Goal: Navigation & Orientation: Find specific page/section

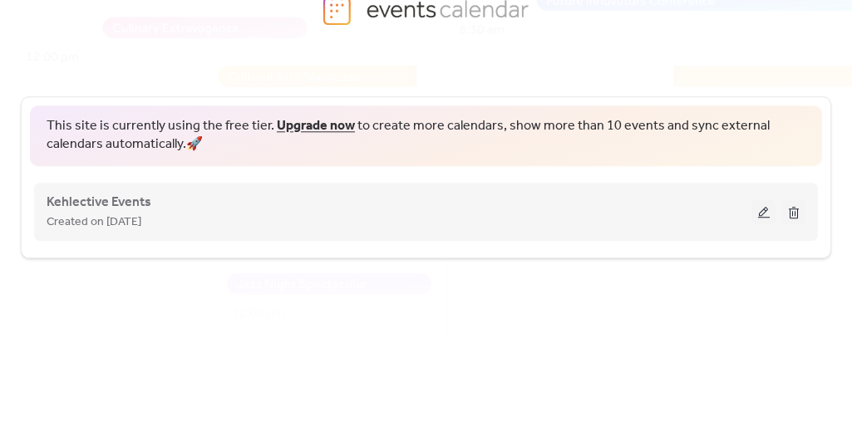
scroll to position [91, 0]
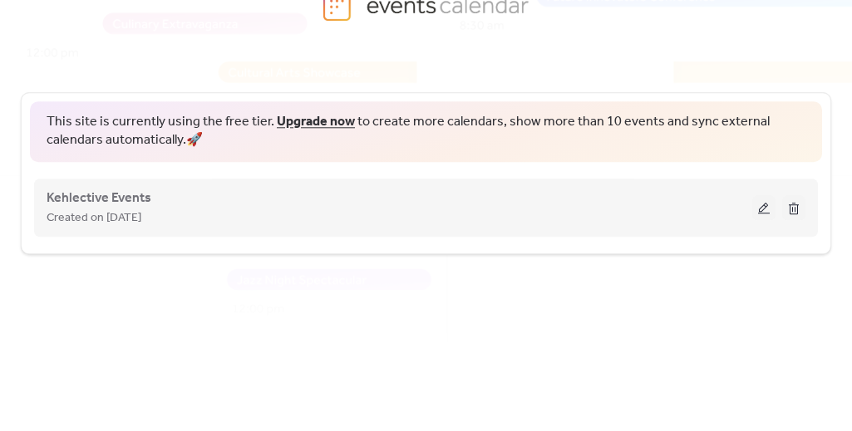
click at [346, 214] on div "Created on [DATE]" at bounding box center [399, 218] width 705 height 20
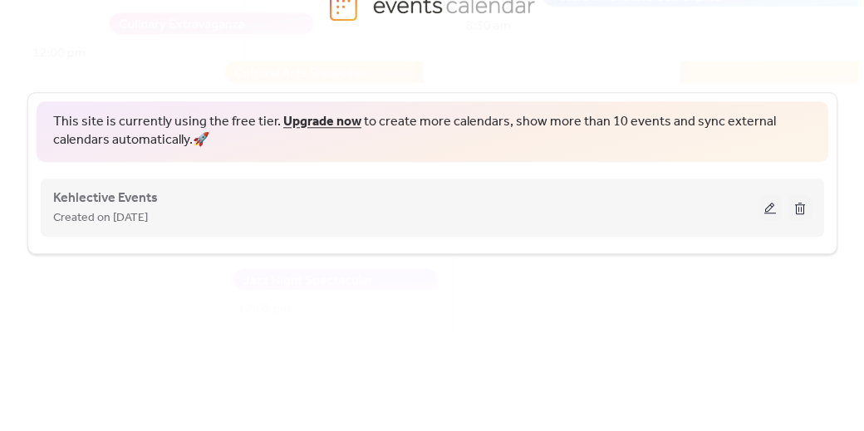
scroll to position [0, 0]
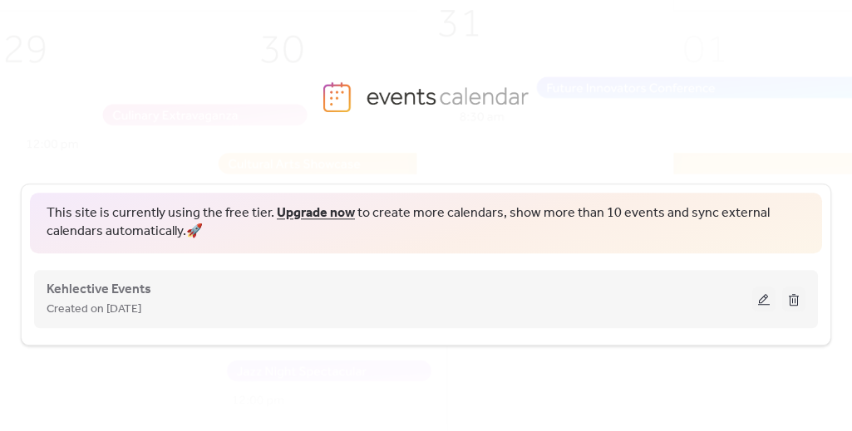
click at [761, 297] on button at bounding box center [763, 299] width 23 height 25
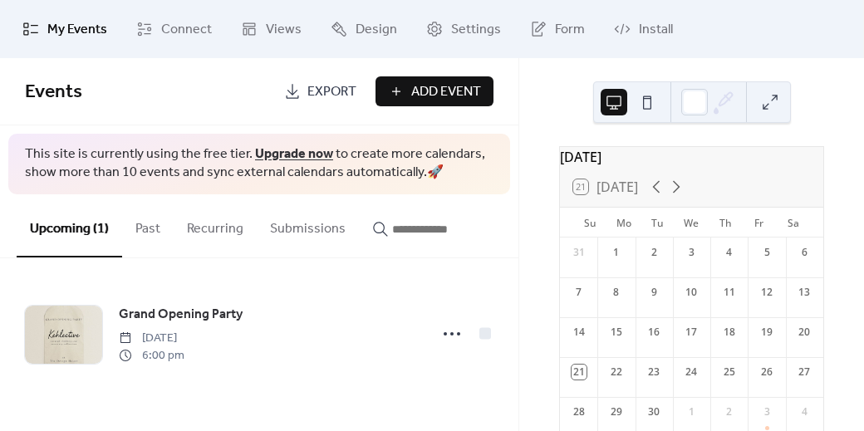
click at [155, 233] on button "Past" at bounding box center [148, 224] width 52 height 61
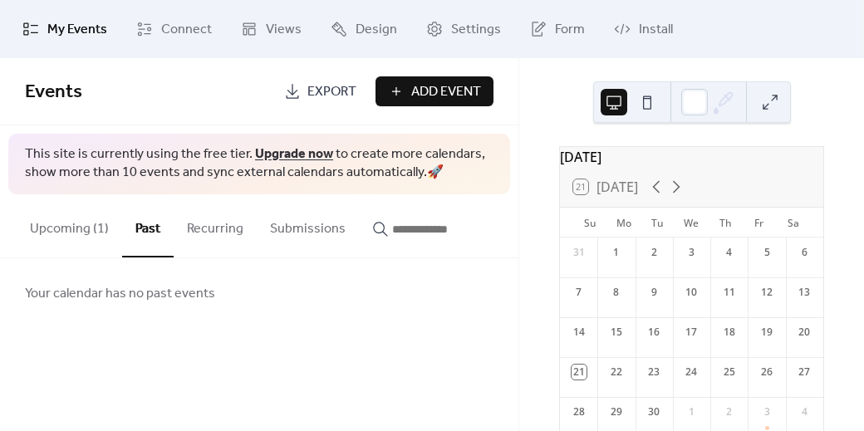
click at [202, 231] on button "Recurring" at bounding box center [215, 224] width 83 height 61
click at [81, 239] on button "Upcoming (1)" at bounding box center [70, 224] width 106 height 61
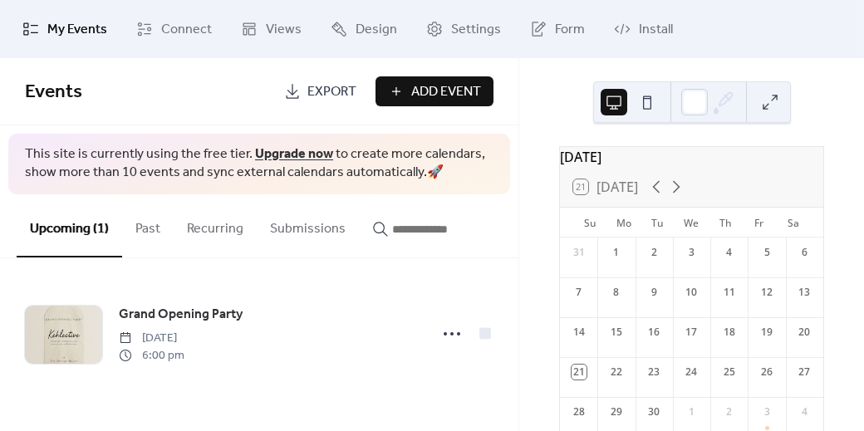
click at [69, 39] on span "My Events" at bounding box center [77, 30] width 60 height 20
click at [189, 29] on span "Connect" at bounding box center [186, 30] width 51 height 20
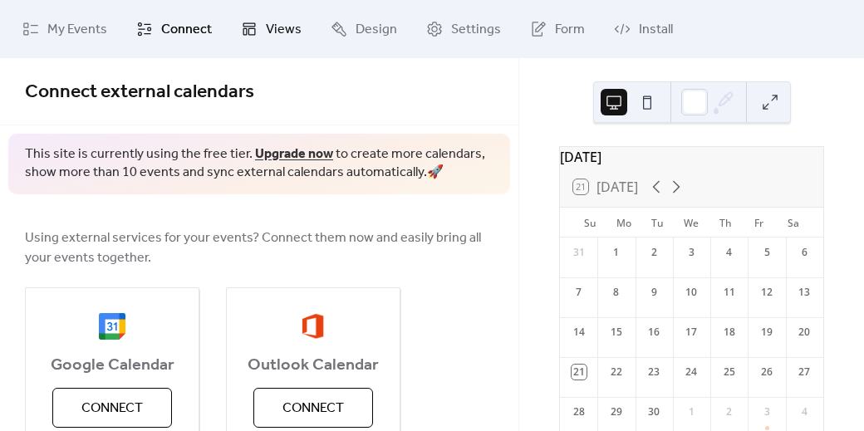
click at [278, 36] on span "Views" at bounding box center [284, 30] width 36 height 20
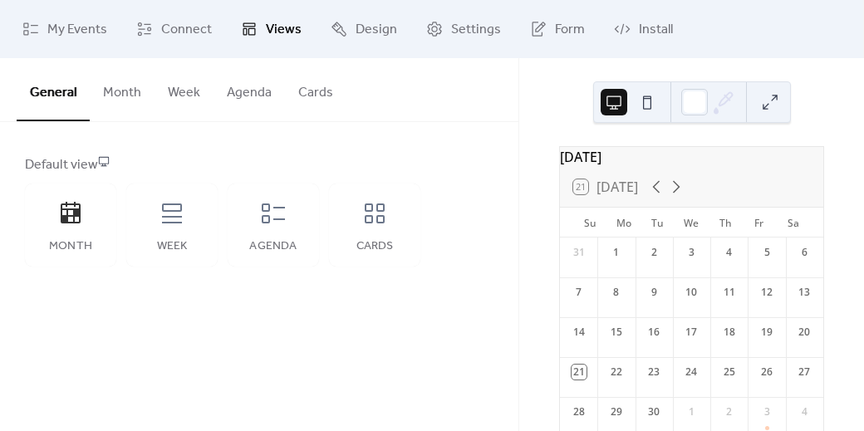
click at [268, 87] on button "Agenda" at bounding box center [249, 88] width 71 height 61
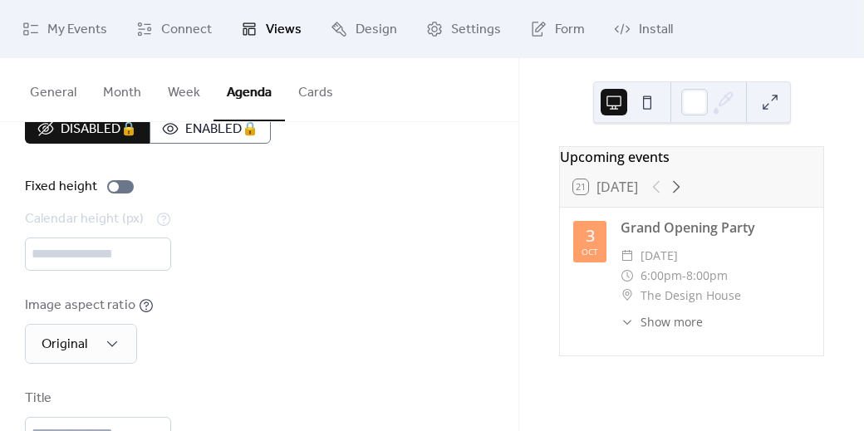
scroll to position [44, 0]
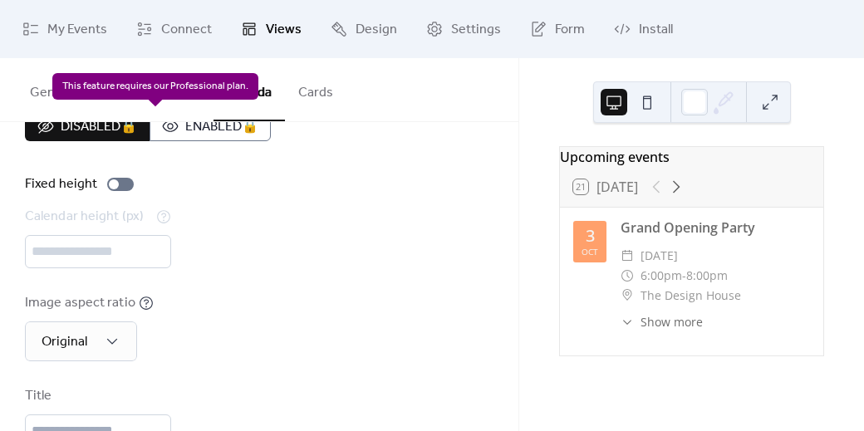
click at [209, 132] on div "Disabled 🔒 Enabled 🔒" at bounding box center [148, 126] width 246 height 30
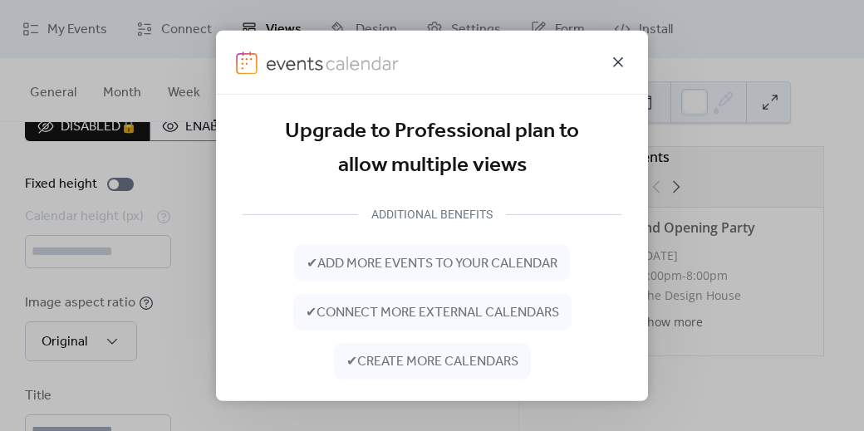
click at [617, 56] on icon at bounding box center [618, 62] width 20 height 20
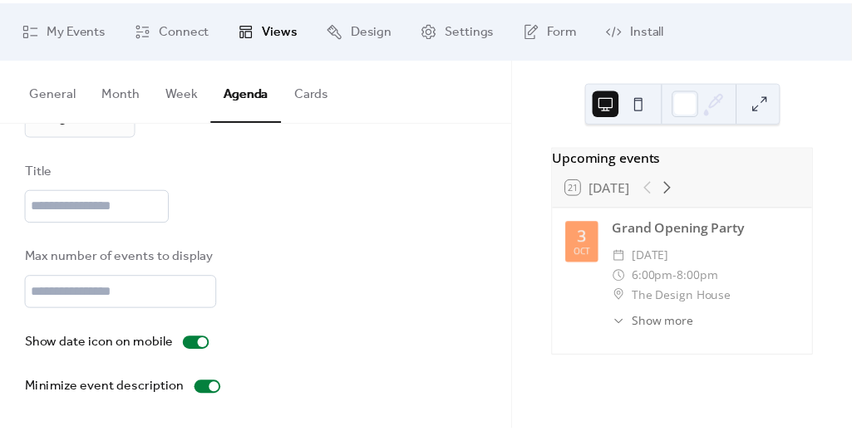
scroll to position [0, 0]
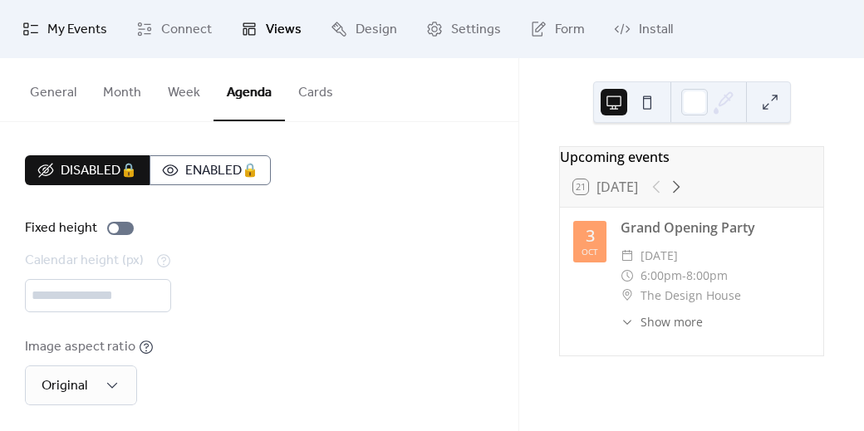
click at [81, 28] on span "My Events" at bounding box center [77, 30] width 60 height 20
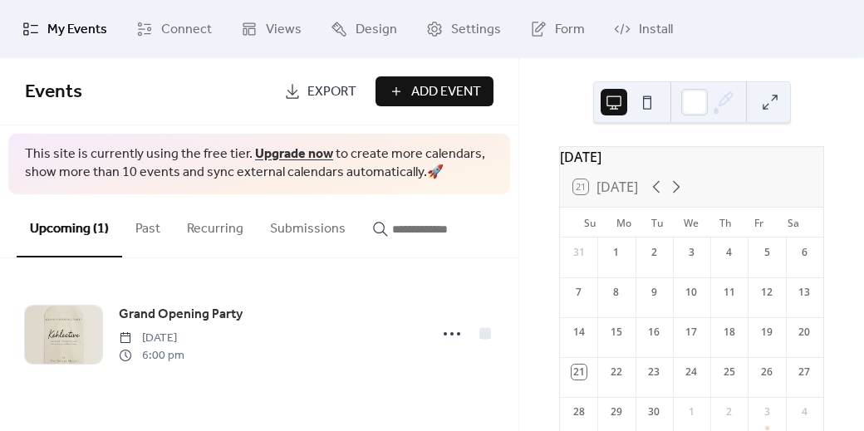
click at [648, 106] on button at bounding box center [647, 102] width 27 height 27
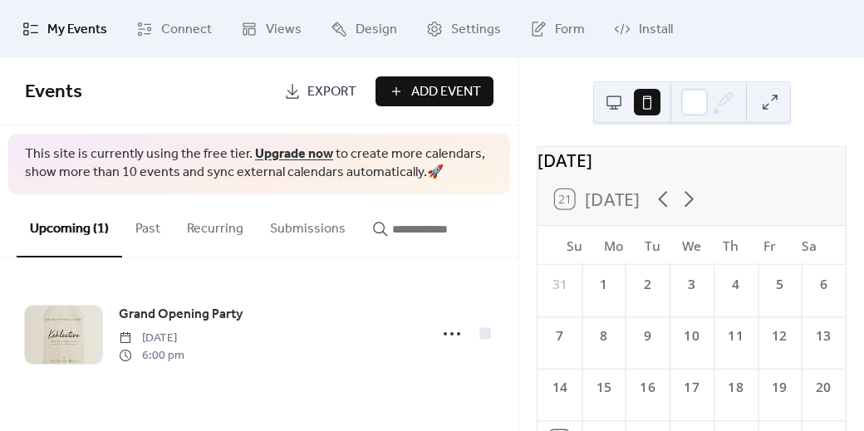
click at [610, 115] on button at bounding box center [614, 102] width 27 height 27
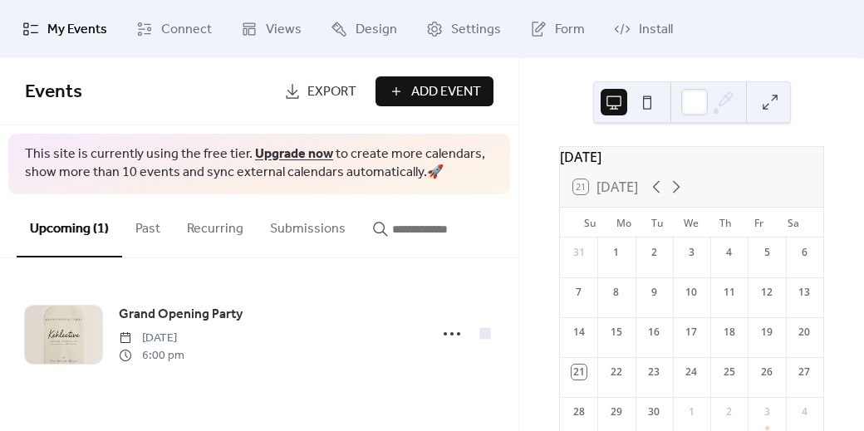
click at [156, 232] on button "Past" at bounding box center [148, 224] width 52 height 61
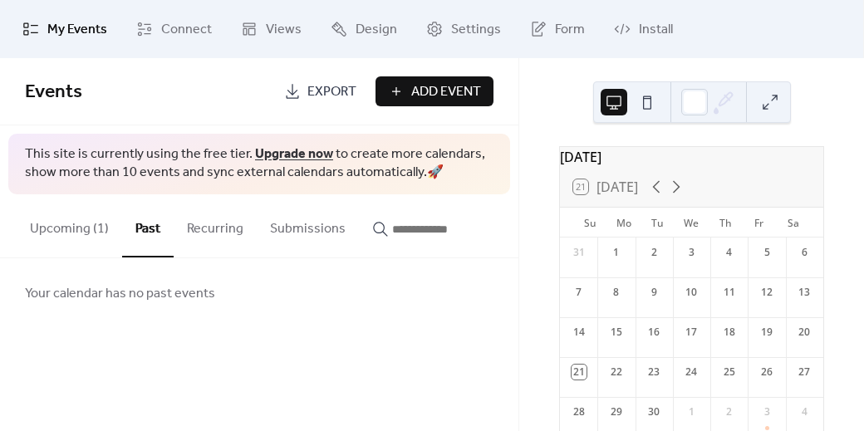
click at [232, 224] on button "Recurring" at bounding box center [215, 224] width 83 height 61
click at [288, 233] on button "Submissions" at bounding box center [308, 224] width 102 height 61
click at [81, 231] on button "Upcoming (1)" at bounding box center [70, 224] width 106 height 61
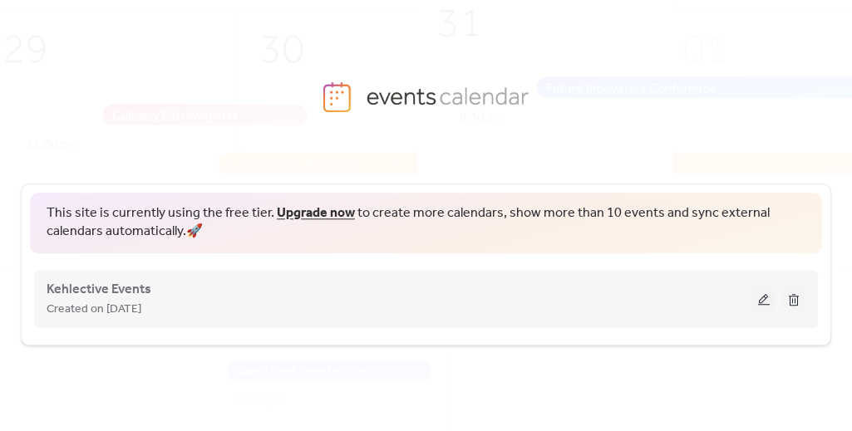
scroll to position [91, 0]
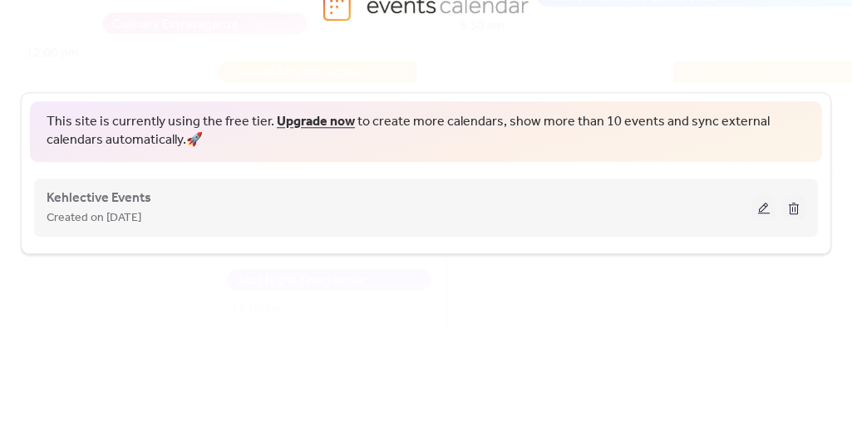
click at [762, 209] on button at bounding box center [763, 207] width 23 height 25
